Goal: Task Accomplishment & Management: Manage account settings

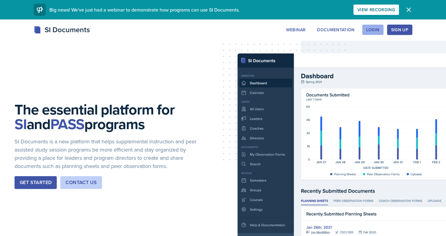
click at [372, 32] on div "Login" at bounding box center [372, 29] width 13 height 5
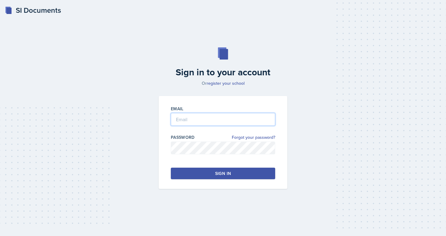
type input "[EMAIL_ADDRESS][DOMAIN_NAME]"
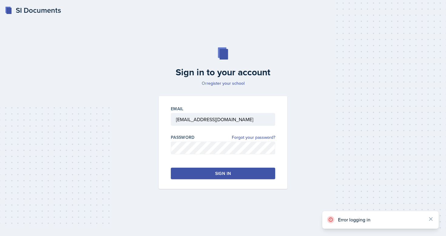
click at [230, 176] on button "Sign in" at bounding box center [223, 173] width 104 height 12
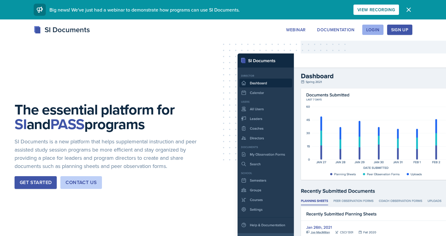
click at [373, 29] on div "Login" at bounding box center [372, 29] width 13 height 5
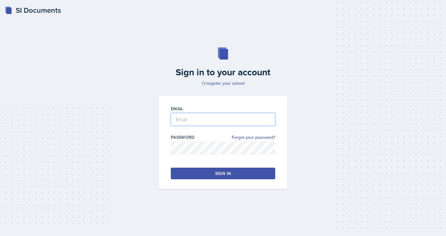
type input "[EMAIL_ADDRESS][DOMAIN_NAME]"
click at [227, 174] on div "Sign in" at bounding box center [223, 173] width 16 height 6
